Goal: Task Accomplishment & Management: Use online tool/utility

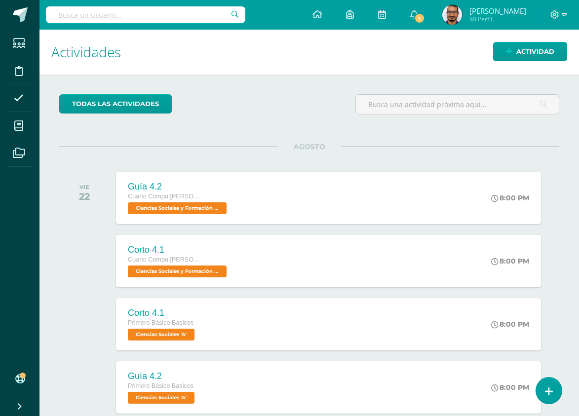
click at [285, 86] on div "todas las Actividades No tienes actividades Échale un vistazo a los demás perío…" at bounding box center [308, 339] width 539 height 528
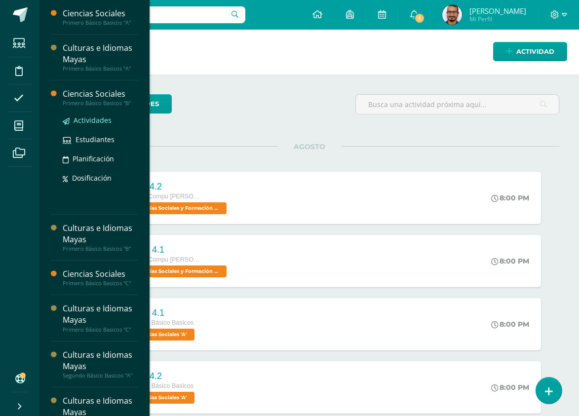
click at [100, 118] on span "Actividades" at bounding box center [93, 119] width 38 height 9
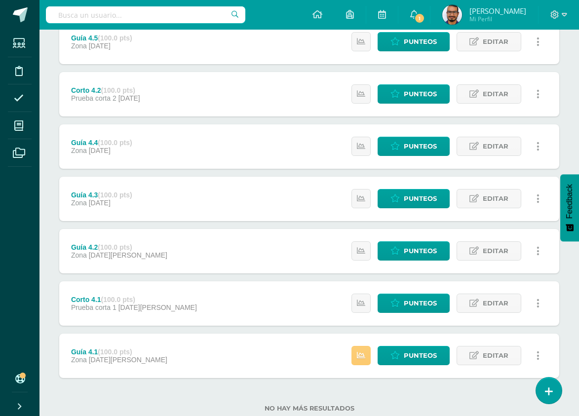
scroll to position [172, 0]
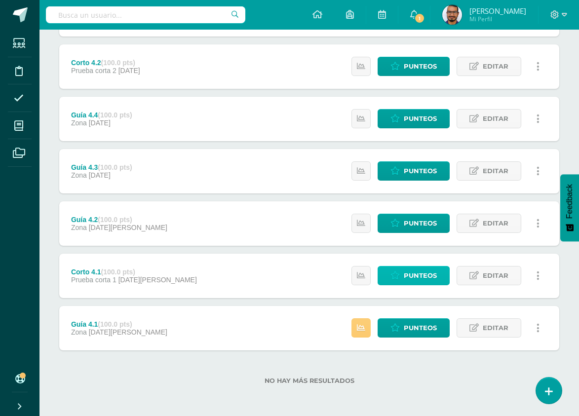
click at [438, 276] on link "Punteos" at bounding box center [414, 275] width 72 height 19
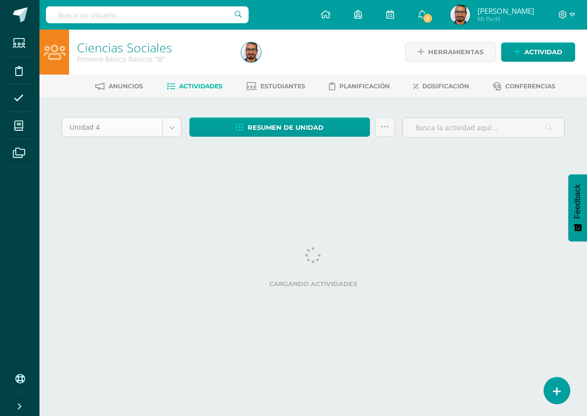
click at [167, 125] on body "Estudiantes Disciplina Asistencia Mis cursos Archivos Soporte Centro de ayuda Ú…" at bounding box center [293, 92] width 587 height 184
click at [95, 108] on body "Estudiantes Disciplina Asistencia Mis cursos Archivos Soporte Centro de ayuda Ú…" at bounding box center [293, 92] width 587 height 184
click at [433, 18] on span "1" at bounding box center [427, 18] width 11 height 11
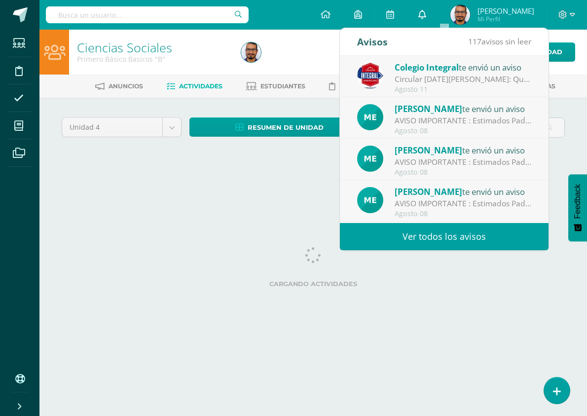
click at [438, 17] on link "0" at bounding box center [423, 15] width 32 height 30
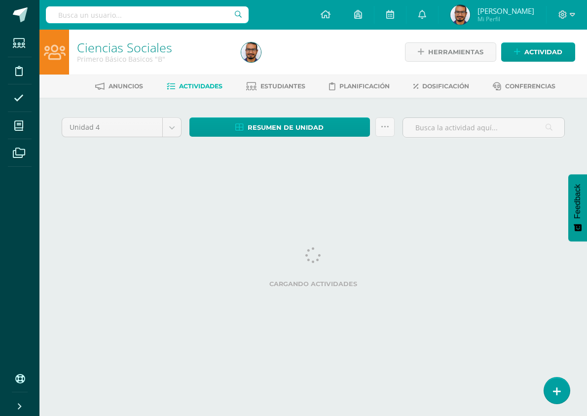
click at [570, 34] on div "Herramientas Detalle de asistencias Actividad" at bounding box center [490, 52] width 170 height 45
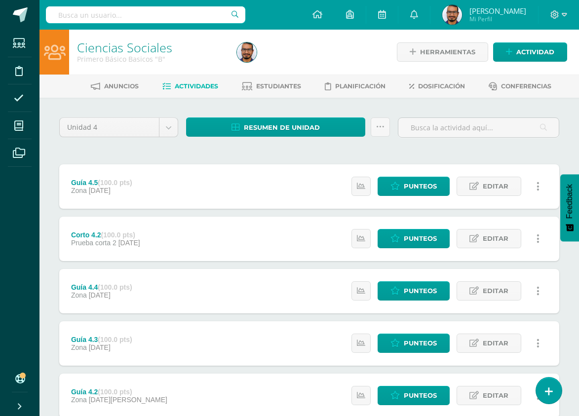
scroll to position [172, 0]
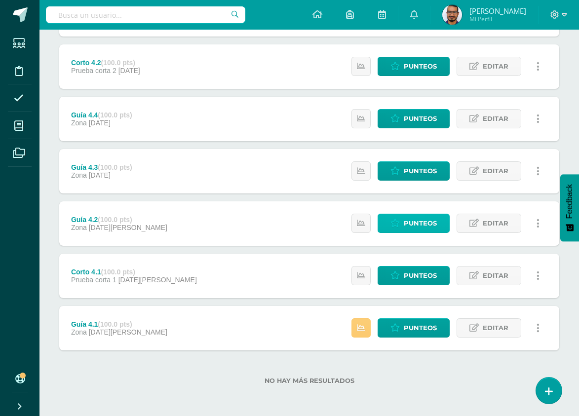
click at [407, 218] on span "Punteos" at bounding box center [420, 223] width 33 height 18
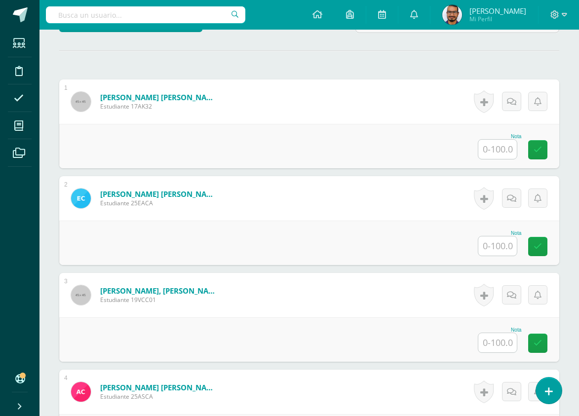
scroll to position [298, 0]
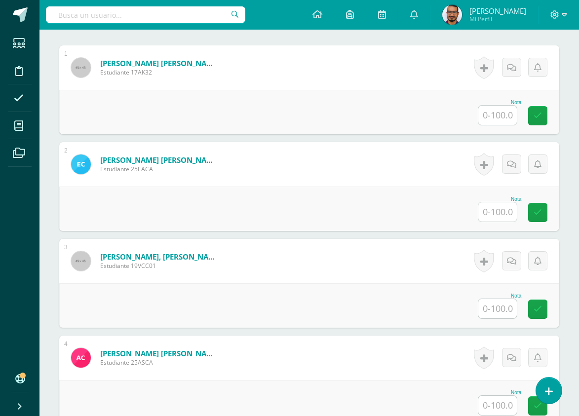
click at [511, 307] on input "text" at bounding box center [497, 308] width 38 height 19
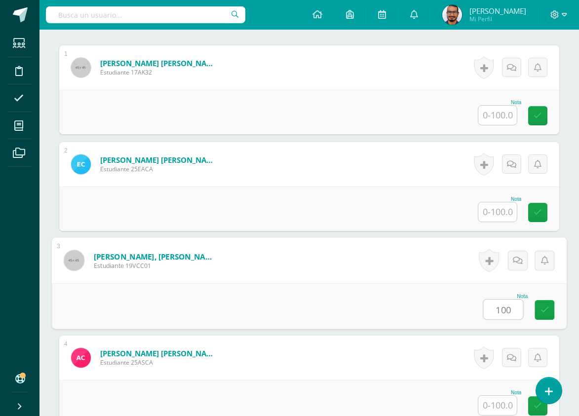
type input "100"
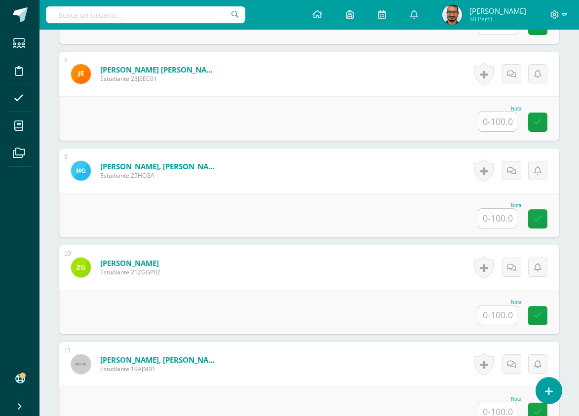
scroll to position [939, 0]
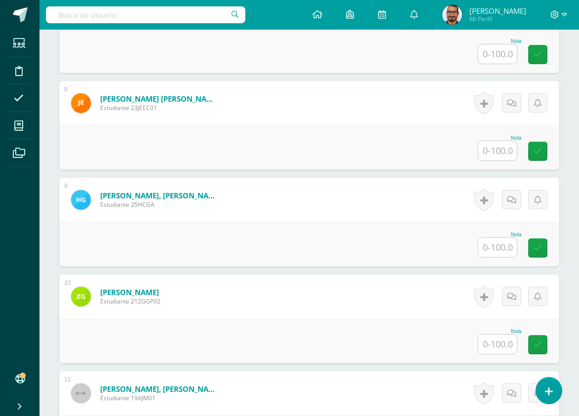
click at [501, 345] on input "text" at bounding box center [497, 344] width 38 height 19
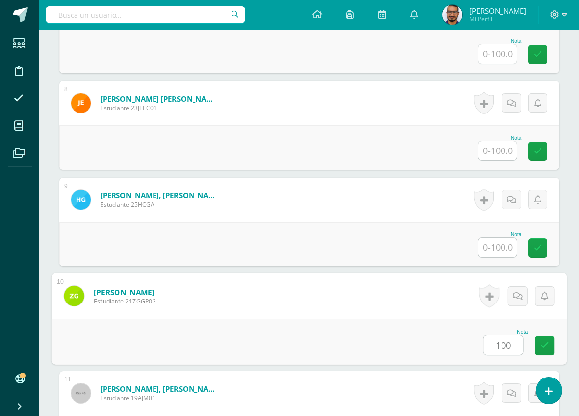
type input "100"
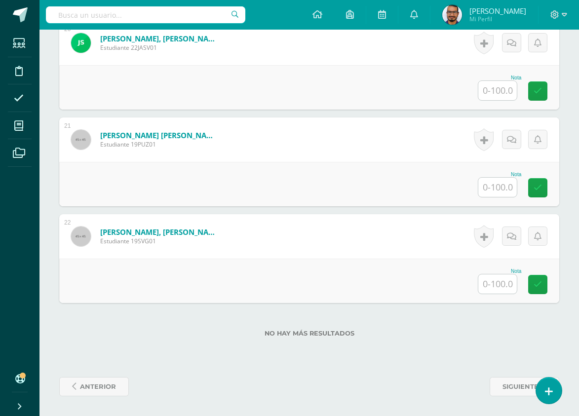
scroll to position [1914, 0]
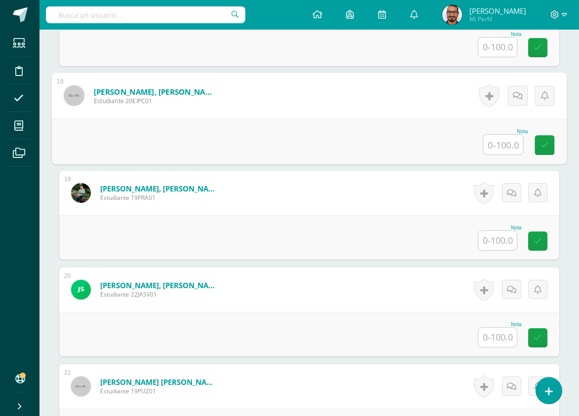
click at [490, 138] on input "text" at bounding box center [503, 145] width 39 height 20
type input "100"
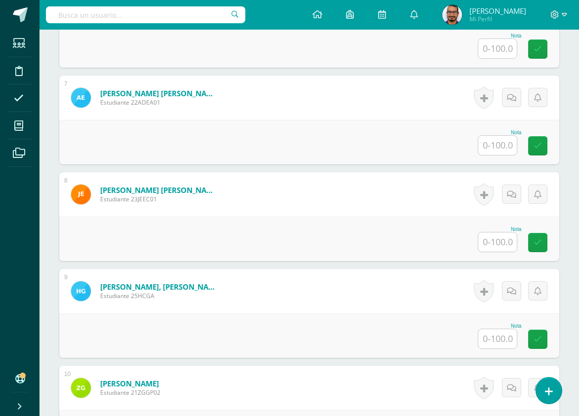
scroll to position [778, 0]
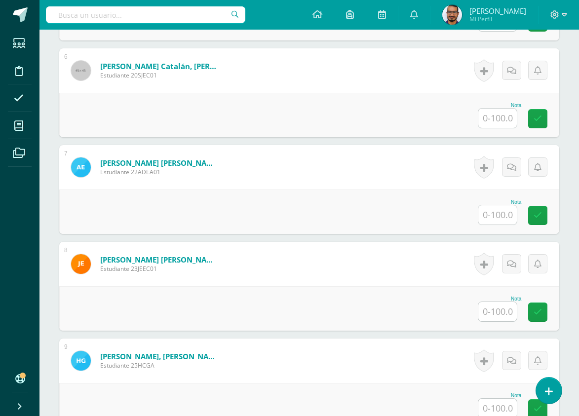
click at [495, 219] on input "text" at bounding box center [497, 214] width 38 height 19
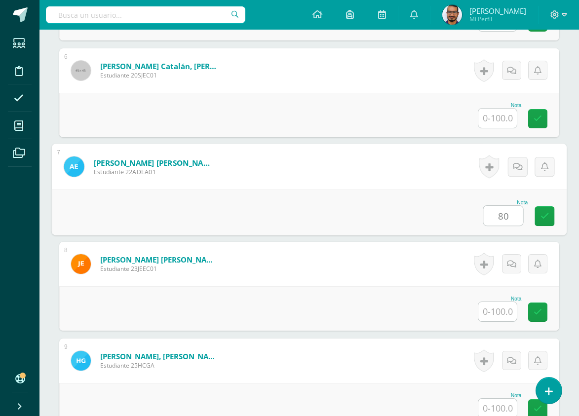
type input "80"
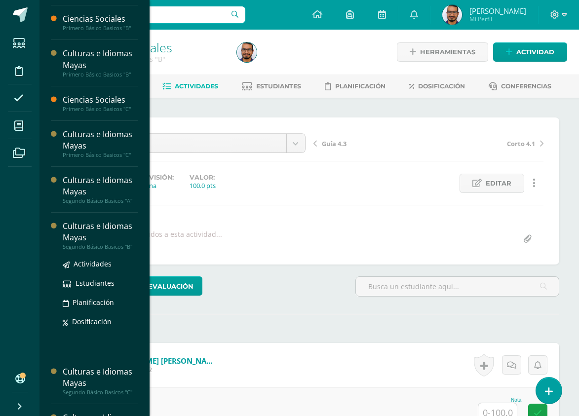
scroll to position [148, 0]
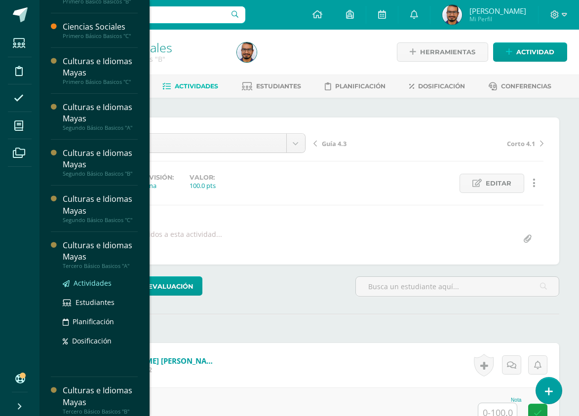
click at [99, 285] on span "Actividades" at bounding box center [93, 282] width 38 height 9
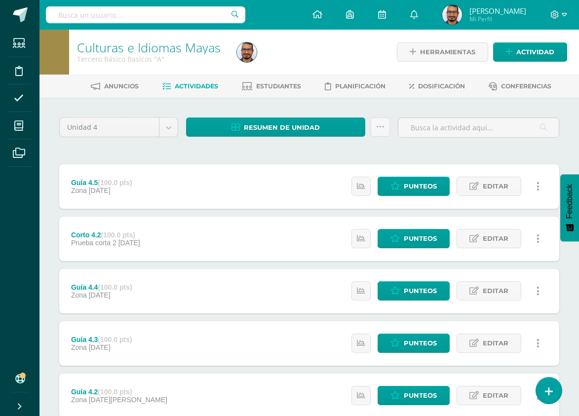
click at [209, 149] on div "Unidad 4 Unidad 1 Unidad 2 Unidad 3 Unidad 4 Resumen de unidad Descargar como H…" at bounding box center [309, 342] width 508 height 451
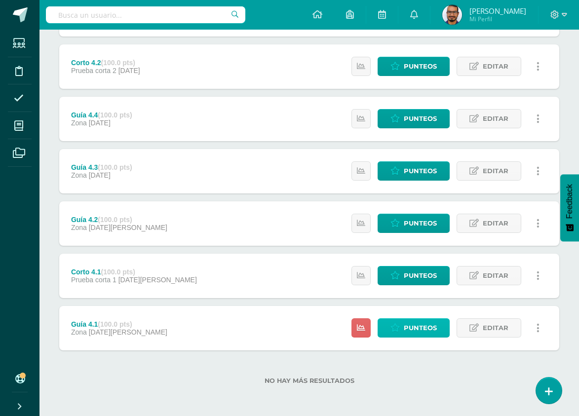
click at [435, 329] on span "Punteos" at bounding box center [420, 328] width 33 height 18
click at [430, 331] on span "Punteos" at bounding box center [420, 328] width 33 height 18
click at [548, 397] on icon at bounding box center [548, 391] width 9 height 11
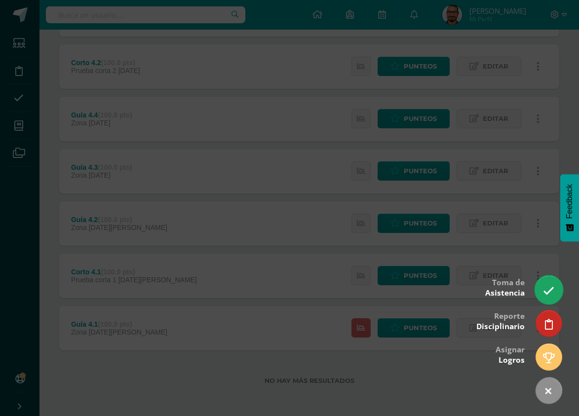
click at [551, 289] on icon at bounding box center [548, 290] width 11 height 11
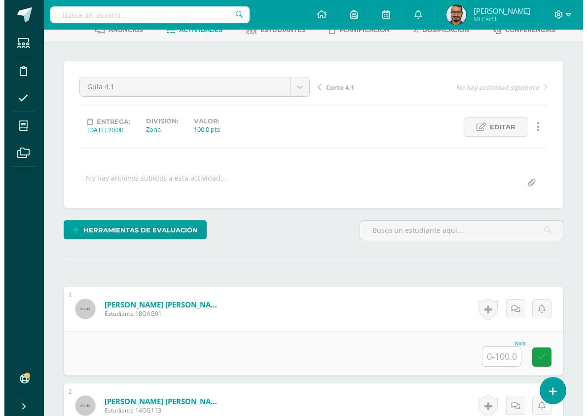
scroll to position [254, 0]
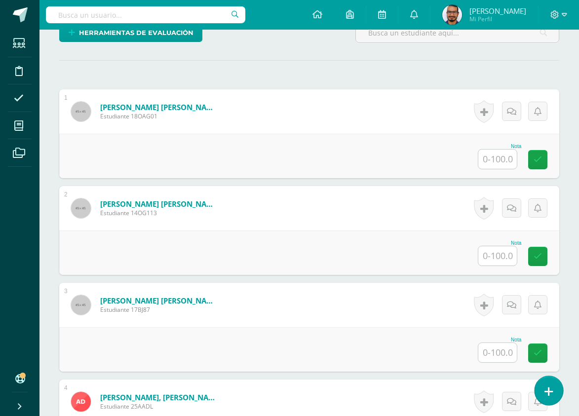
click at [552, 382] on link at bounding box center [549, 390] width 28 height 29
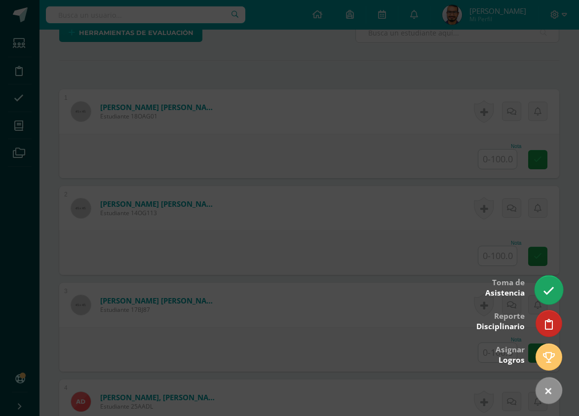
click at [550, 290] on icon at bounding box center [548, 290] width 11 height 11
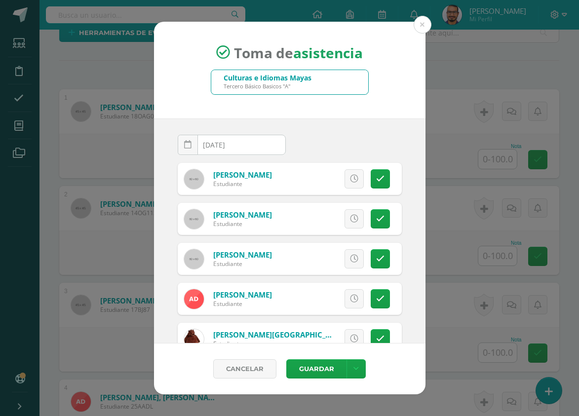
click at [551, 291] on div "Toma de asistencia Culturas e Idiomas Mayas Tercero Básico Basicos "A" [DATE] A…" at bounding box center [289, 208] width 571 height 373
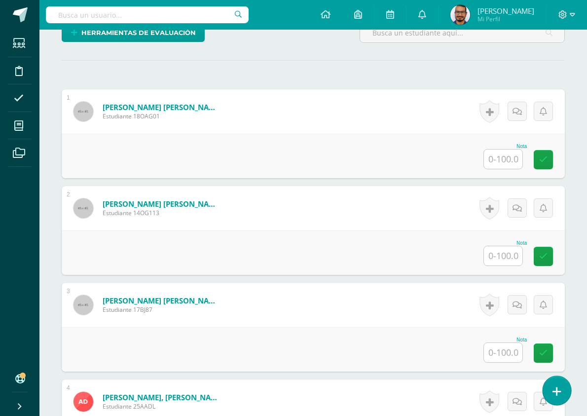
click at [554, 390] on link at bounding box center [557, 390] width 28 height 29
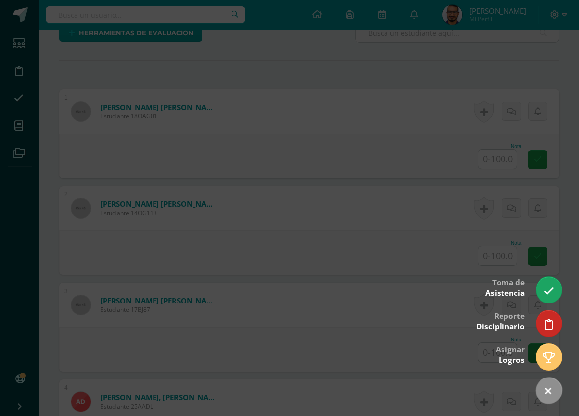
drag, startPoint x: 553, startPoint y: 290, endPoint x: 261, endPoint y: 178, distance: 313.2
click at [553, 290] on icon at bounding box center [549, 291] width 10 height 10
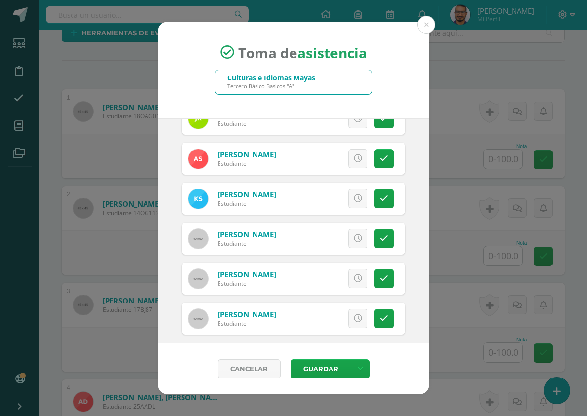
scroll to position [947, 0]
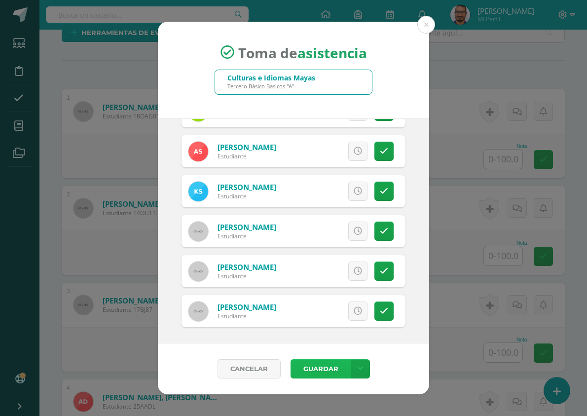
drag, startPoint x: 314, startPoint y: 366, endPoint x: 307, endPoint y: 373, distance: 10.2
click at [311, 365] on button "Guardar" at bounding box center [321, 368] width 60 height 19
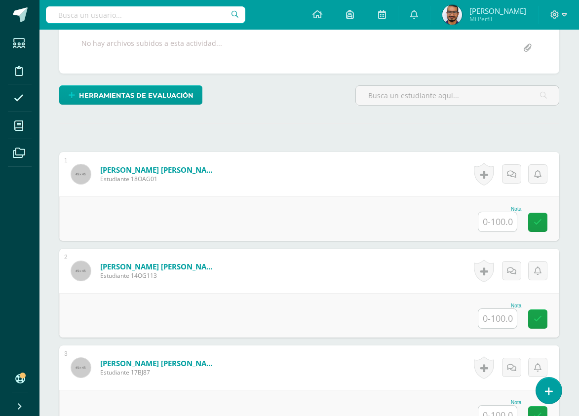
scroll to position [204, 0]
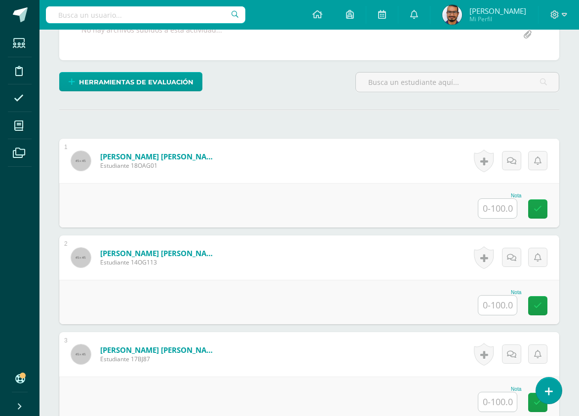
click at [490, 213] on input "text" at bounding box center [497, 208] width 38 height 19
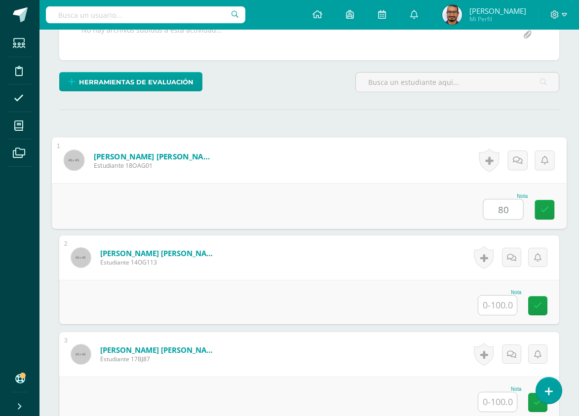
type input "80"
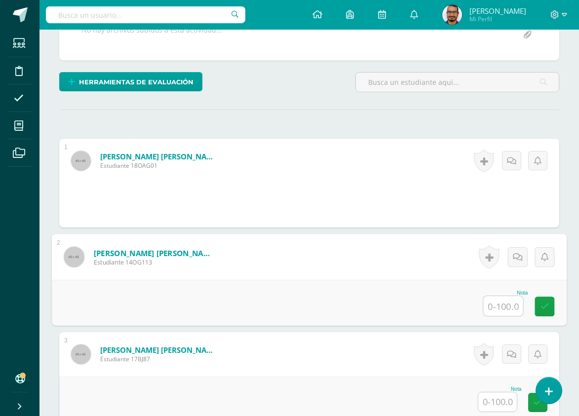
scroll to position [303, 0]
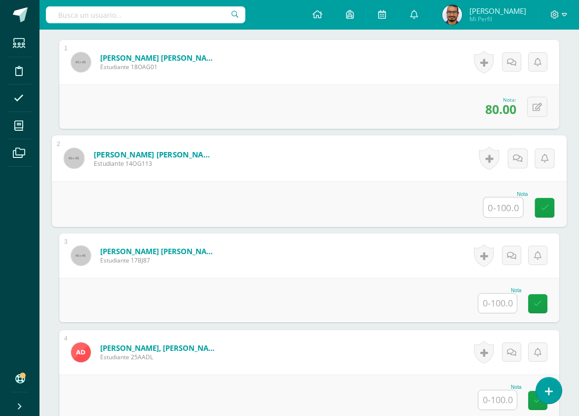
click at [497, 305] on input "text" at bounding box center [497, 303] width 38 height 19
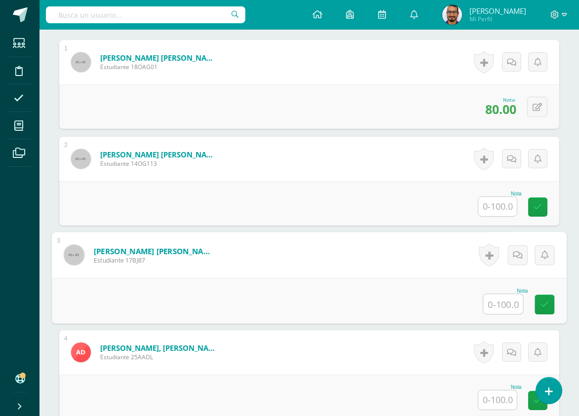
click at [498, 304] on input "text" at bounding box center [503, 304] width 39 height 20
click at [491, 304] on input "text" at bounding box center [503, 304] width 39 height 20
type input "100"
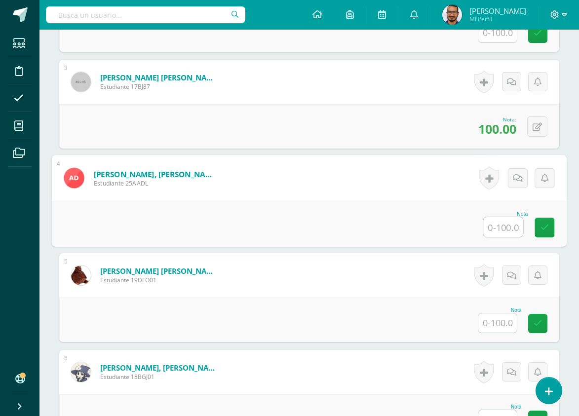
scroll to position [500, 0]
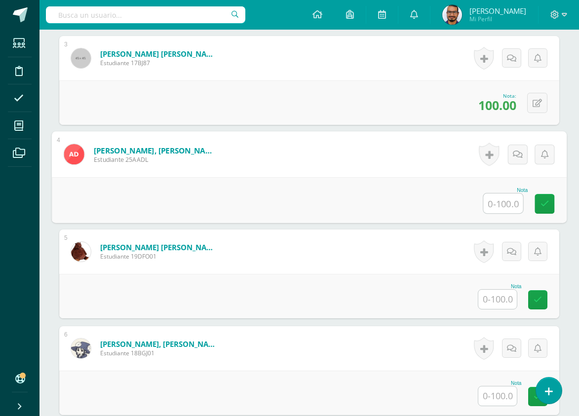
click at [501, 295] on input "text" at bounding box center [497, 299] width 38 height 19
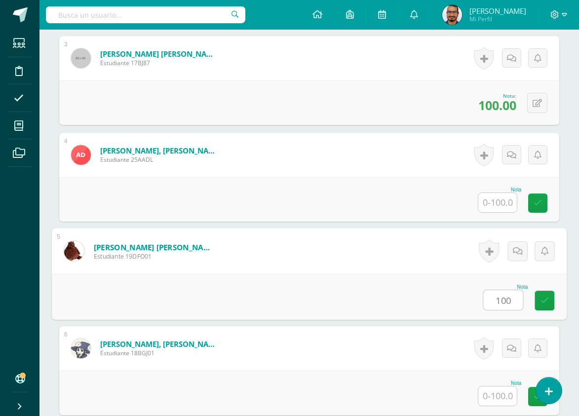
type input "100"
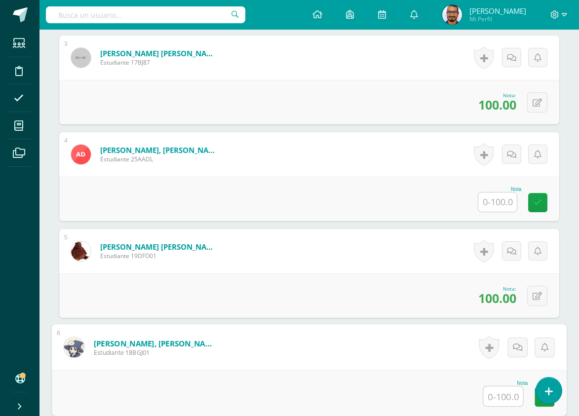
scroll to position [550, 0]
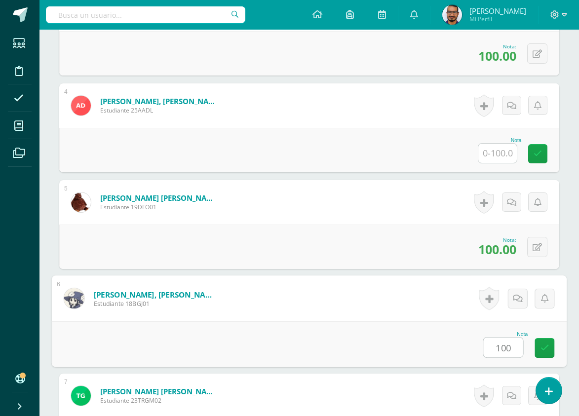
type input "100"
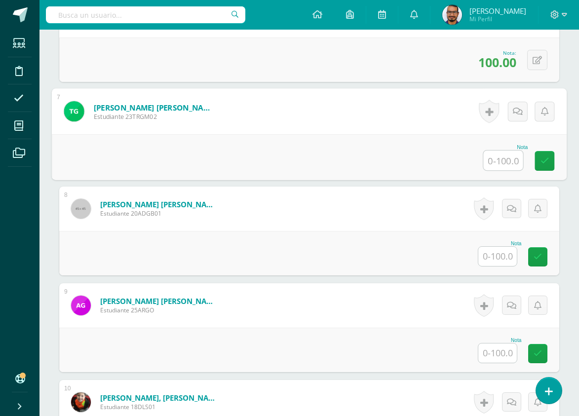
scroll to position [834, 0]
click at [498, 259] on input "text" at bounding box center [497, 255] width 38 height 19
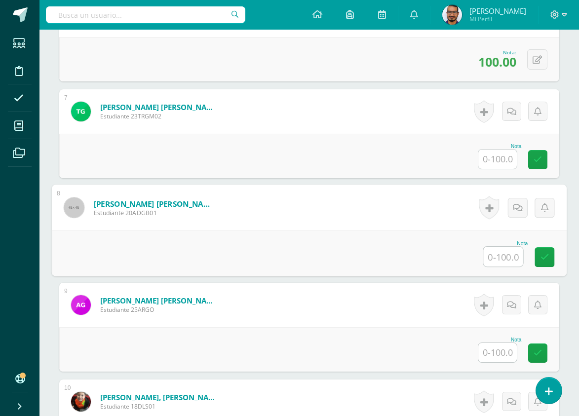
click at [503, 159] on input "text" at bounding box center [497, 159] width 38 height 19
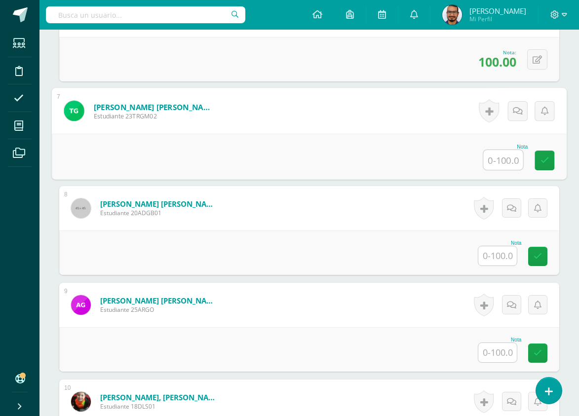
click at [503, 159] on input "text" at bounding box center [503, 160] width 39 height 20
click at [506, 166] on input "text" at bounding box center [503, 160] width 39 height 20
type input "100"
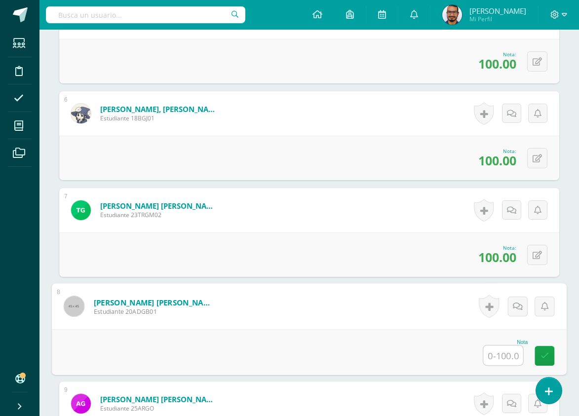
scroll to position [933, 0]
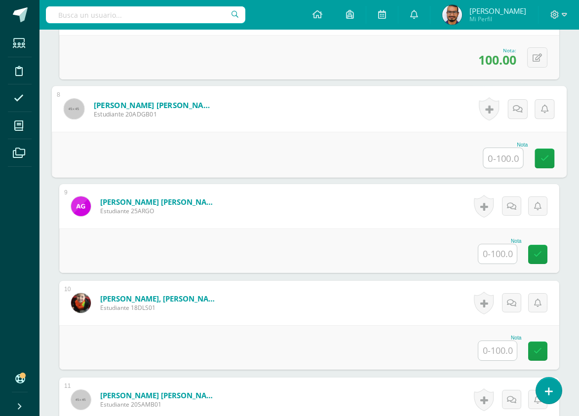
click at [505, 163] on input "text" at bounding box center [503, 158] width 39 height 20
type input "100"
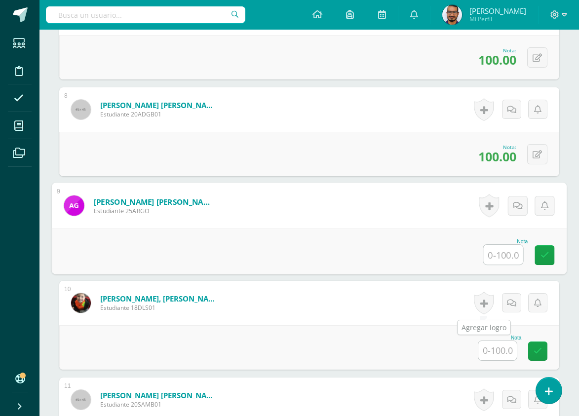
scroll to position [982, 0]
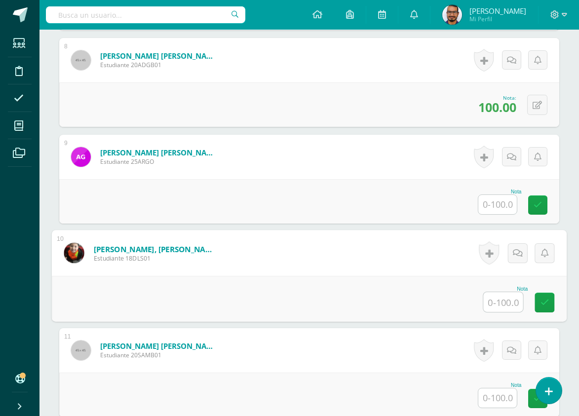
click at [501, 292] on div at bounding box center [503, 302] width 40 height 21
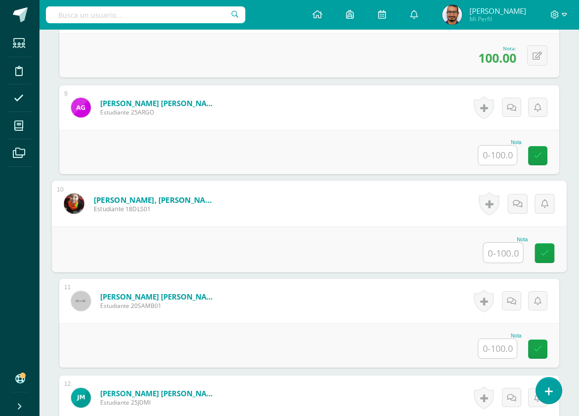
scroll to position [1081, 0]
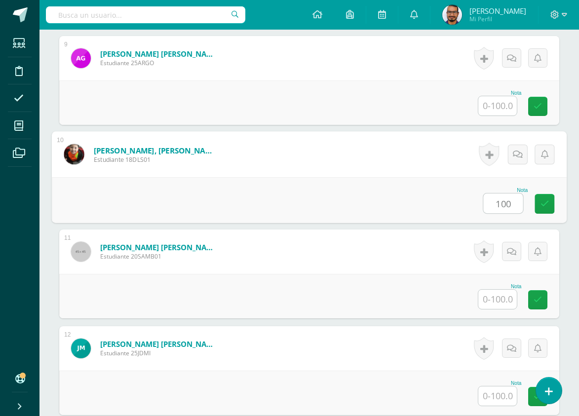
type input "100"
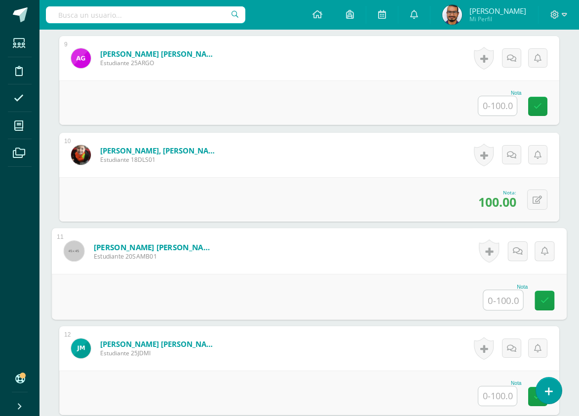
scroll to position [1130, 0]
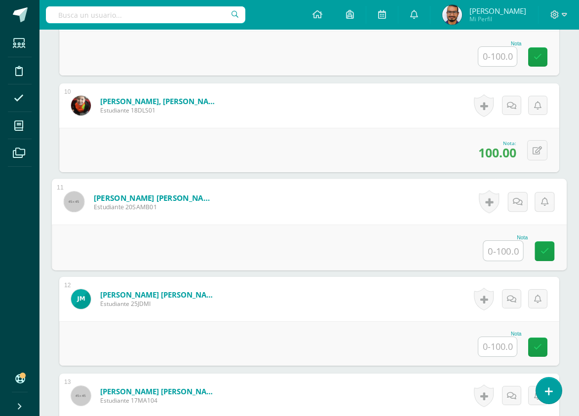
click at [511, 249] on input "text" at bounding box center [503, 251] width 39 height 20
click at [506, 248] on input "text" at bounding box center [503, 251] width 39 height 20
click at [505, 245] on input "text" at bounding box center [503, 251] width 39 height 20
click at [504, 243] on input "text" at bounding box center [503, 251] width 39 height 20
click at [509, 250] on input "text" at bounding box center [503, 251] width 39 height 20
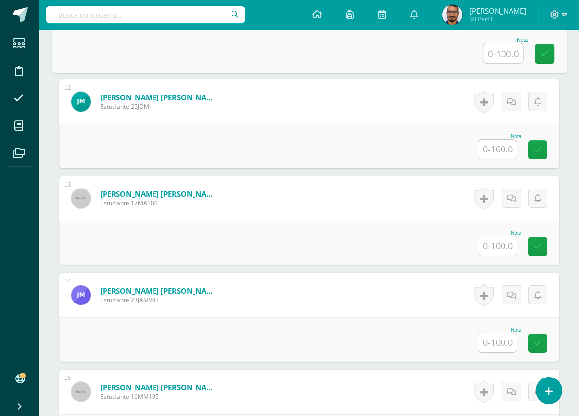
scroll to position [1377, 0]
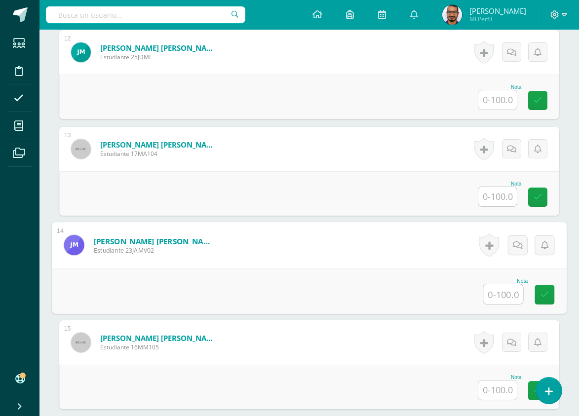
click at [506, 294] on input "text" at bounding box center [503, 294] width 39 height 20
click at [489, 195] on input "text" at bounding box center [497, 196] width 38 height 19
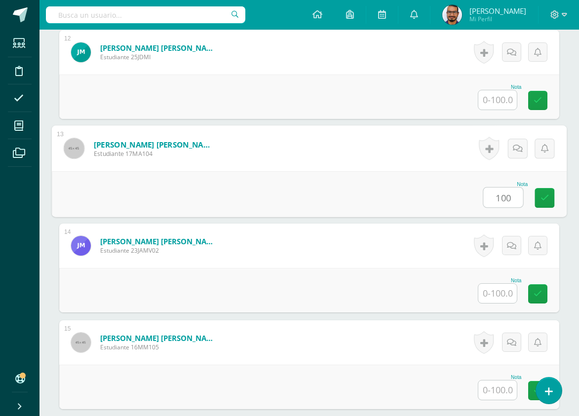
type input "100"
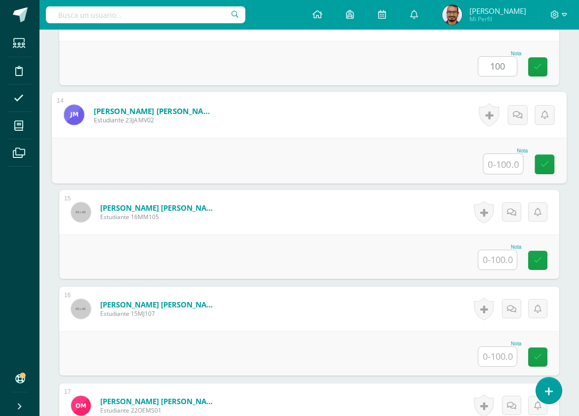
scroll to position [1525, 0]
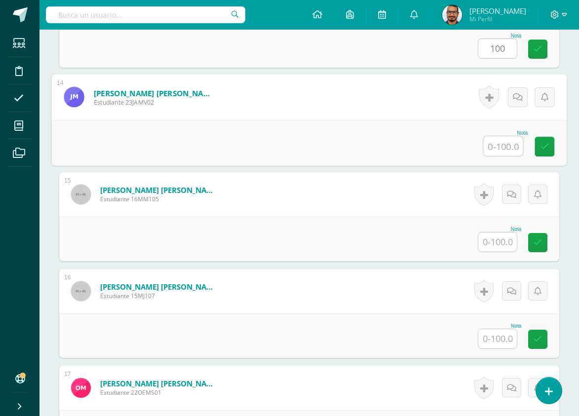
click at [486, 337] on input "text" at bounding box center [497, 338] width 38 height 19
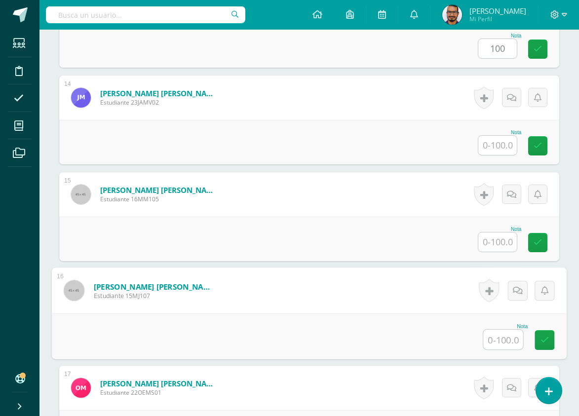
click at [511, 342] on input "text" at bounding box center [503, 340] width 39 height 20
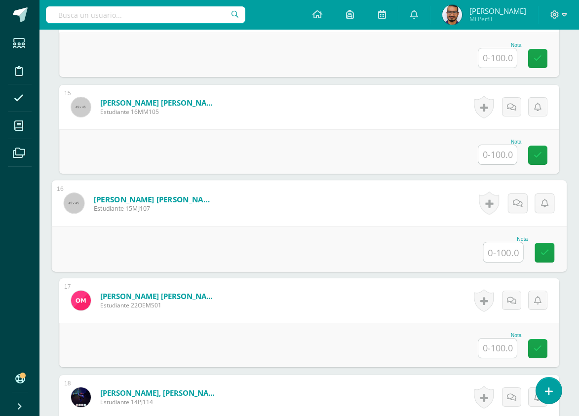
scroll to position [1624, 0]
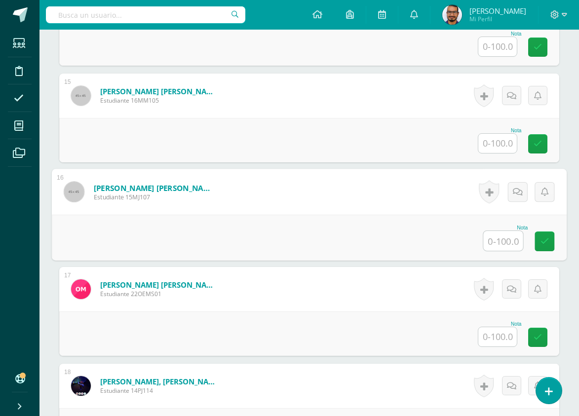
click at [491, 242] on input "text" at bounding box center [503, 241] width 39 height 20
type input "100"
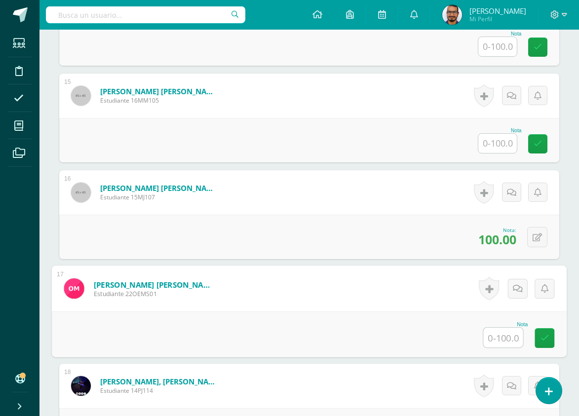
click at [509, 335] on input "text" at bounding box center [503, 338] width 39 height 20
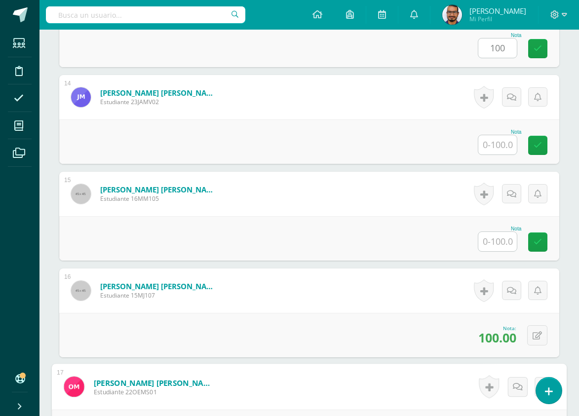
scroll to position [1525, 0]
click at [511, 151] on input "text" at bounding box center [497, 145] width 38 height 19
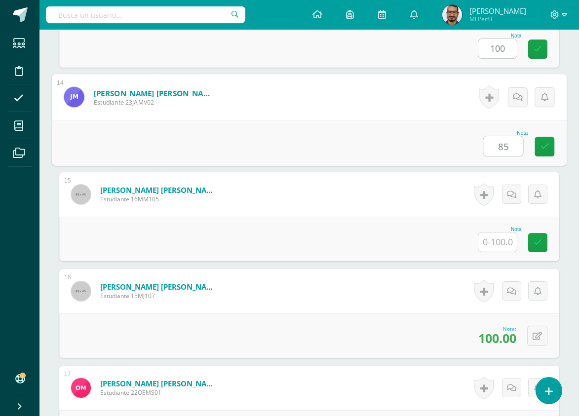
type input "85"
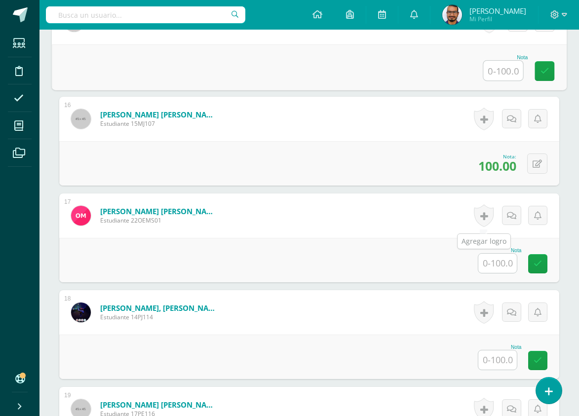
scroll to position [1723, 0]
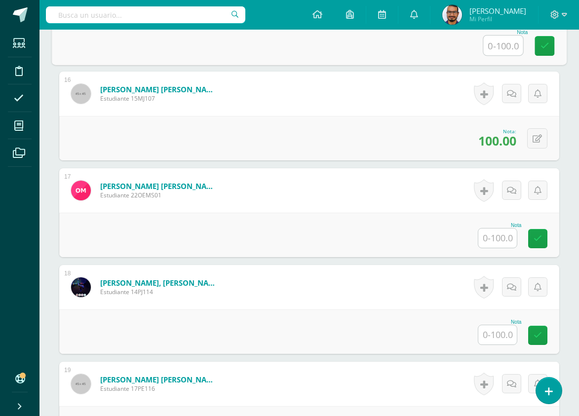
click at [496, 217] on div "Nota" at bounding box center [309, 235] width 500 height 44
click at [498, 232] on input "text" at bounding box center [497, 238] width 38 height 19
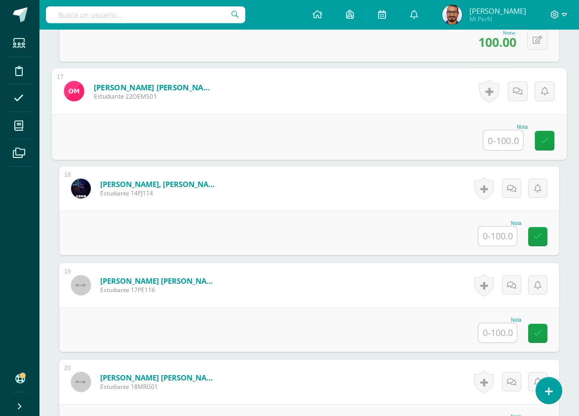
scroll to position [1871, 0]
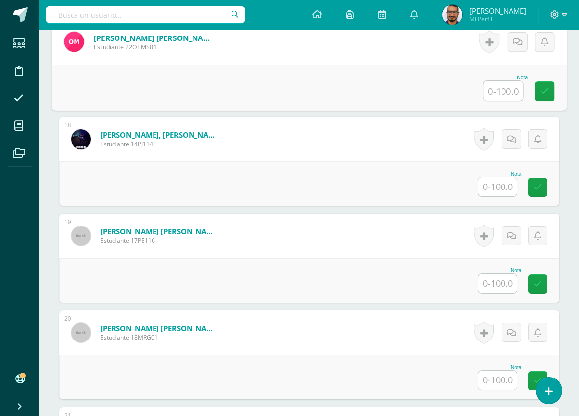
click at [497, 186] on input "text" at bounding box center [497, 186] width 38 height 19
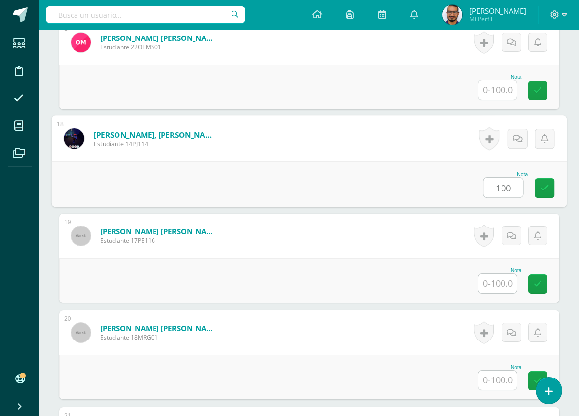
type input "100"
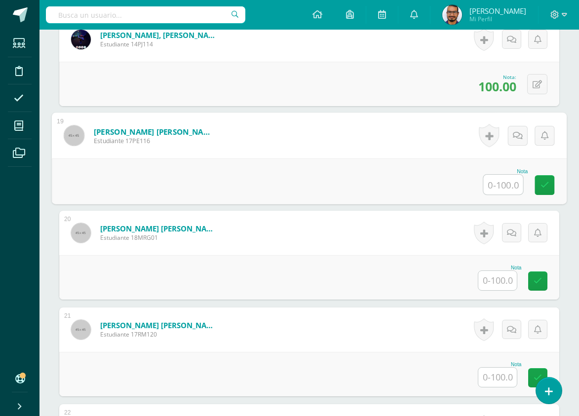
scroll to position [1951, 0]
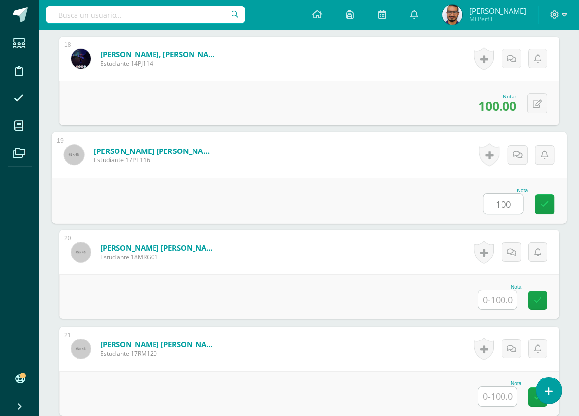
type input "100"
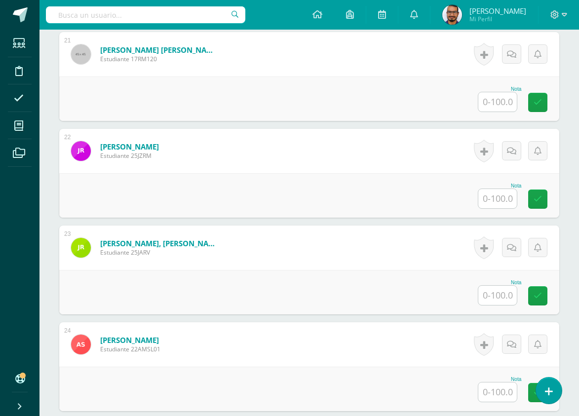
scroll to position [2247, 0]
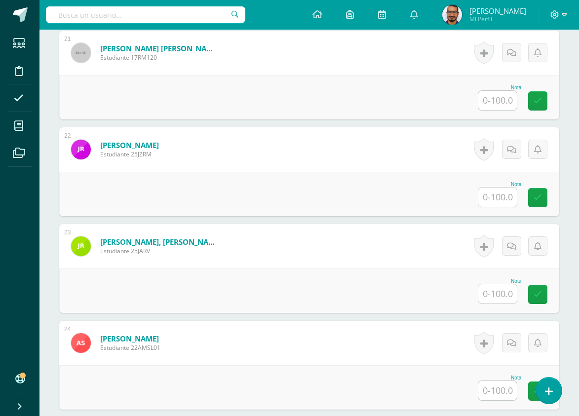
click at [503, 292] on input "text" at bounding box center [497, 293] width 38 height 19
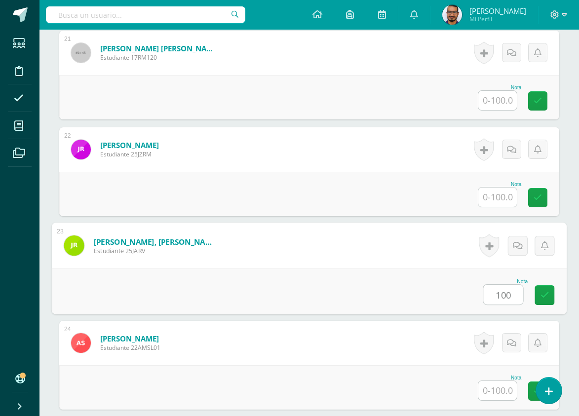
type input "100"
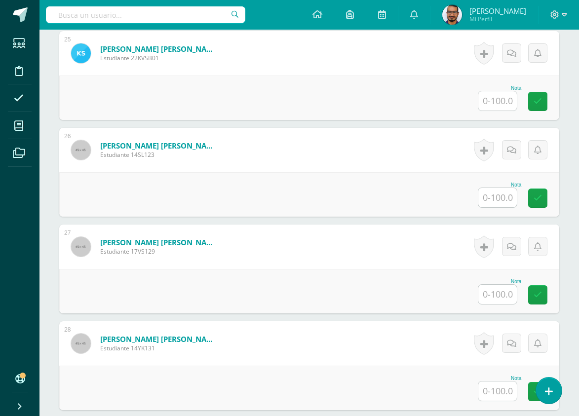
scroll to position [2691, 0]
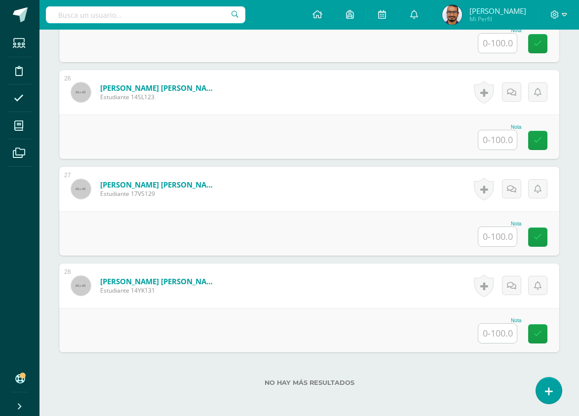
click at [499, 339] on input "text" at bounding box center [497, 333] width 38 height 19
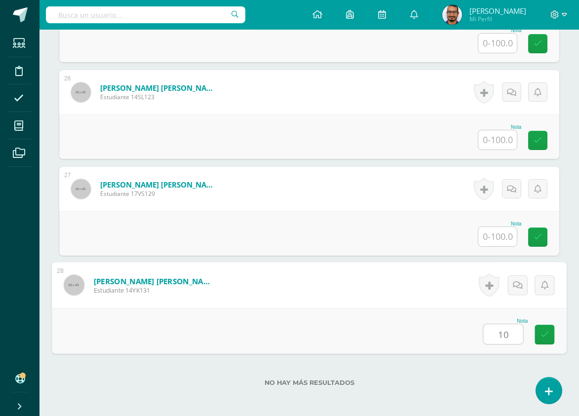
type input "100"
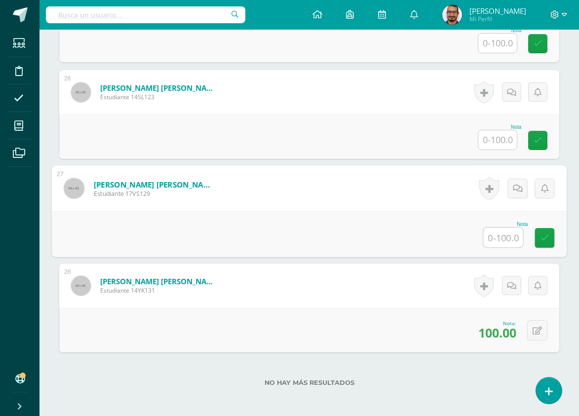
click at [509, 237] on input "text" at bounding box center [503, 238] width 39 height 20
type input "85"
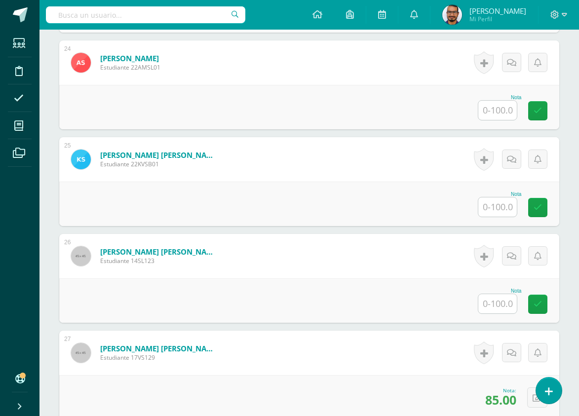
scroll to position [2494, 0]
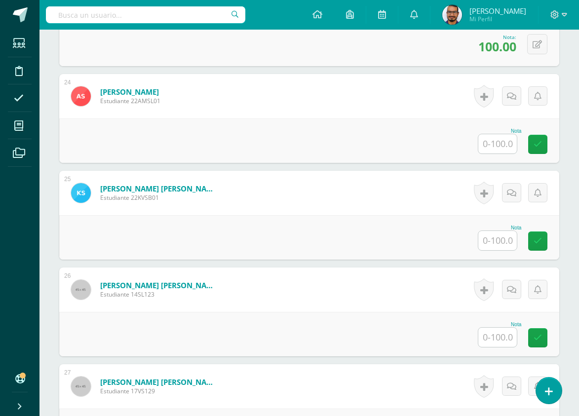
click at [513, 138] on input "text" at bounding box center [497, 143] width 38 height 19
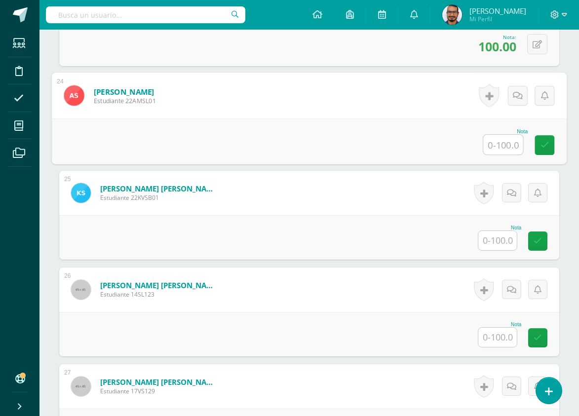
click at [498, 337] on input "text" at bounding box center [497, 337] width 38 height 19
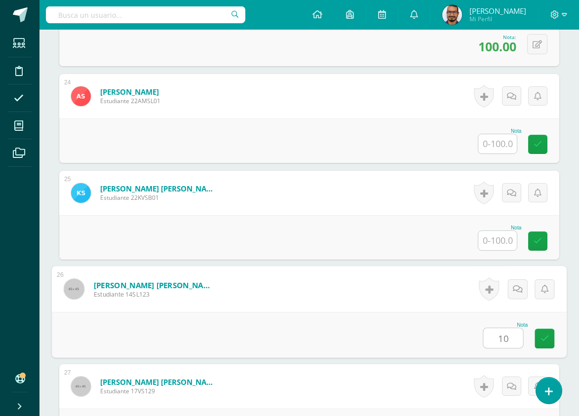
type input "100"
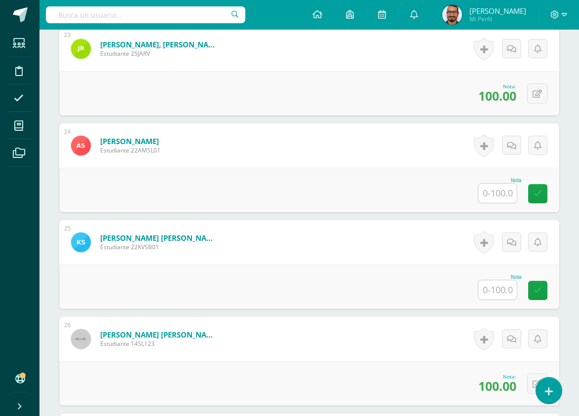
scroll to position [2395, 0]
